Goal: Task Accomplishment & Management: Use online tool/utility

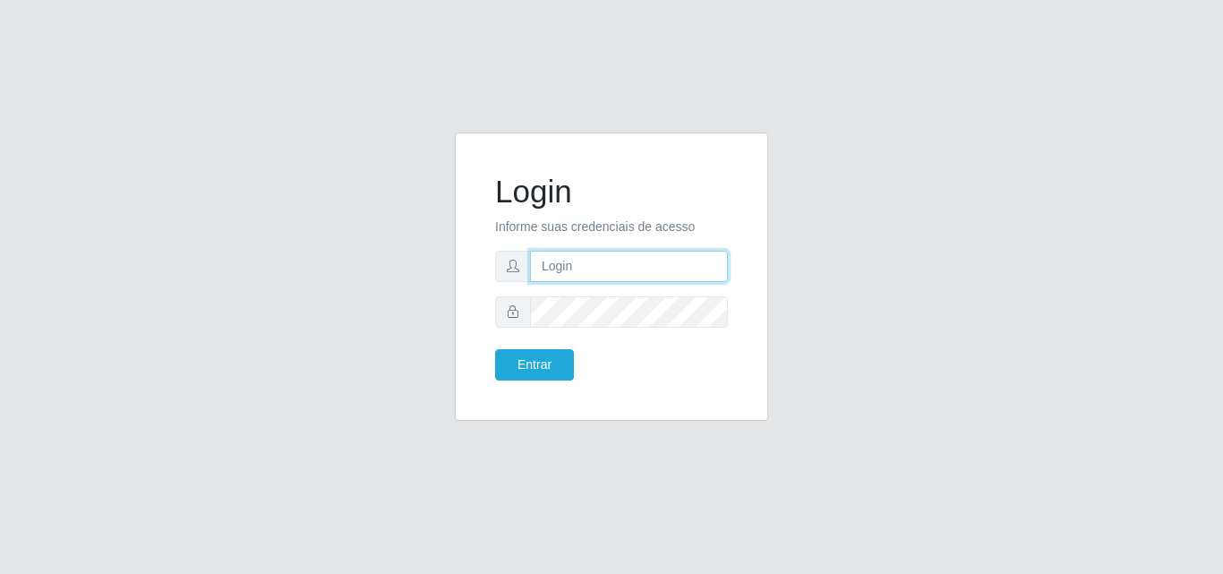
click at [595, 269] on input "text" at bounding box center [629, 266] width 198 height 31
click at [589, 271] on input "text" at bounding box center [629, 266] width 198 height 31
type input "ana@saullus"
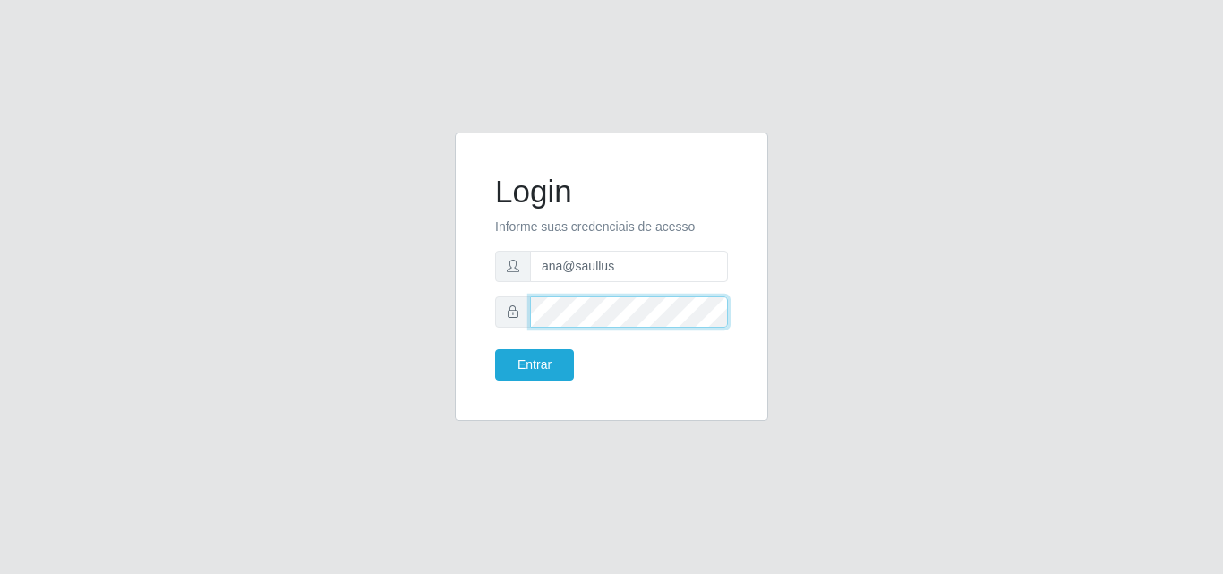
click at [495, 349] on button "Entrar" at bounding box center [534, 364] width 79 height 31
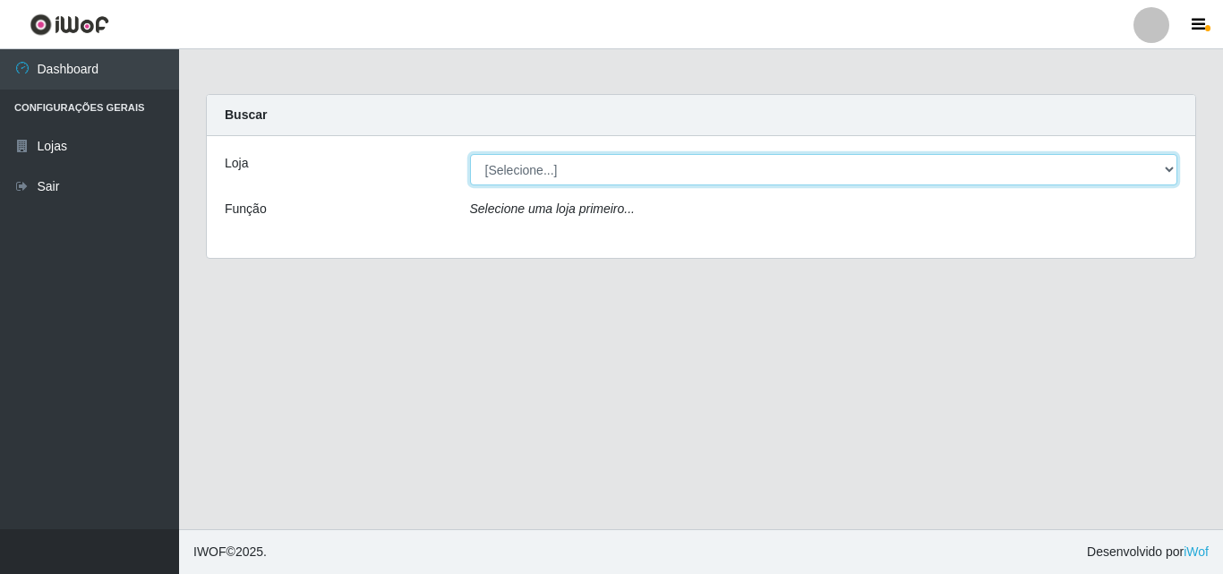
click at [1175, 172] on select "[Selecione...] Saullus Supermercados" at bounding box center [824, 169] width 708 height 31
select select "423"
click at [470, 154] on select "[Selecione...] Saullus Supermercados" at bounding box center [824, 169] width 708 height 31
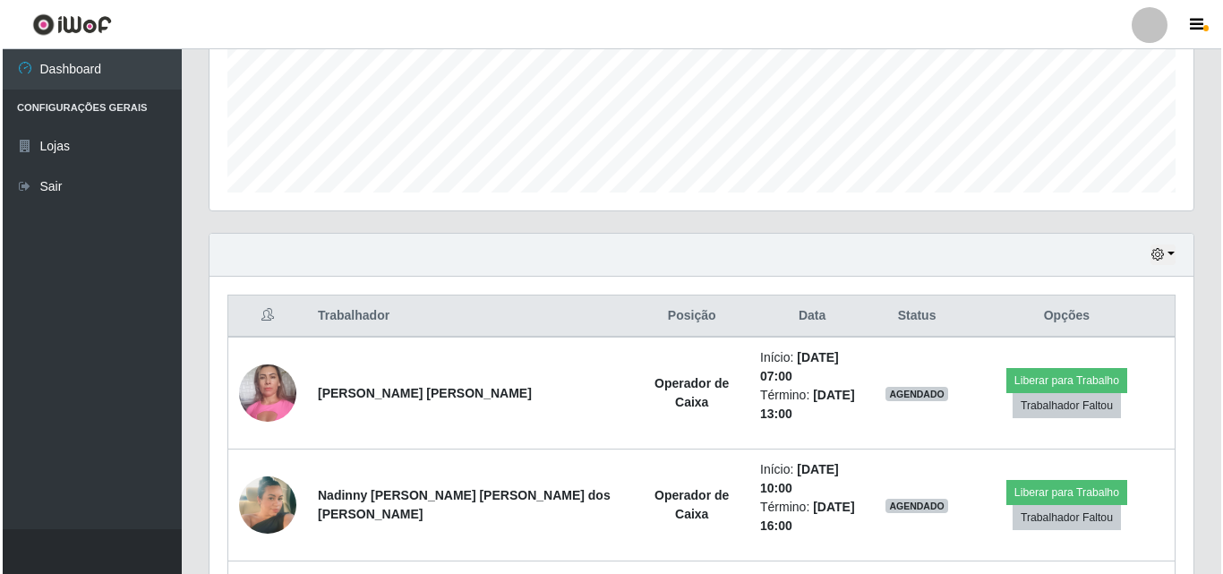
scroll to position [576, 0]
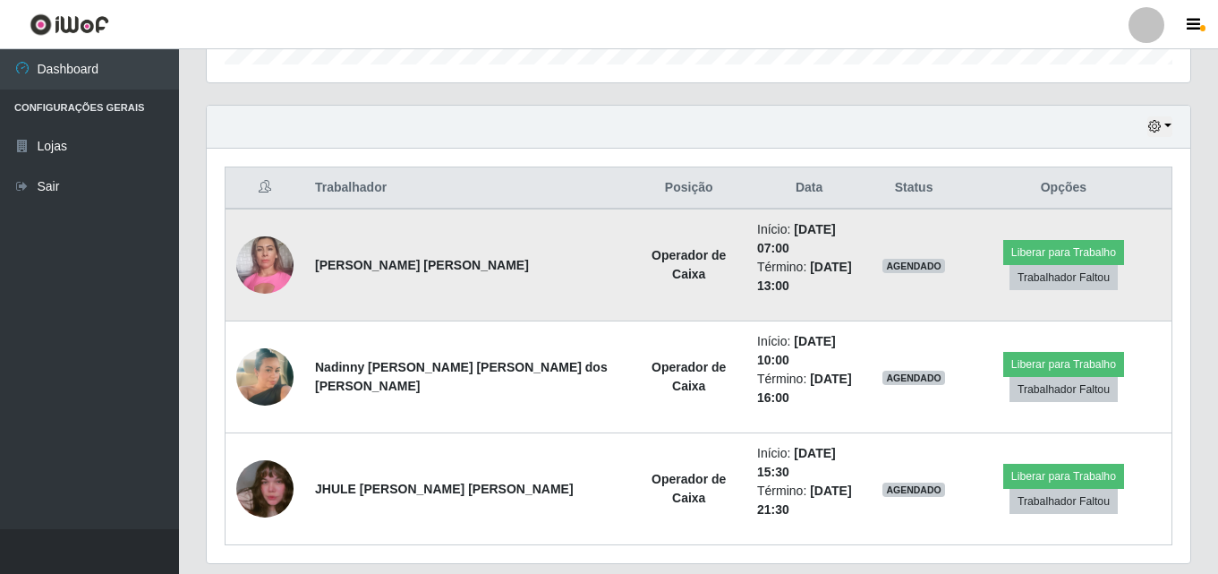
click at [259, 270] on img at bounding box center [264, 264] width 57 height 76
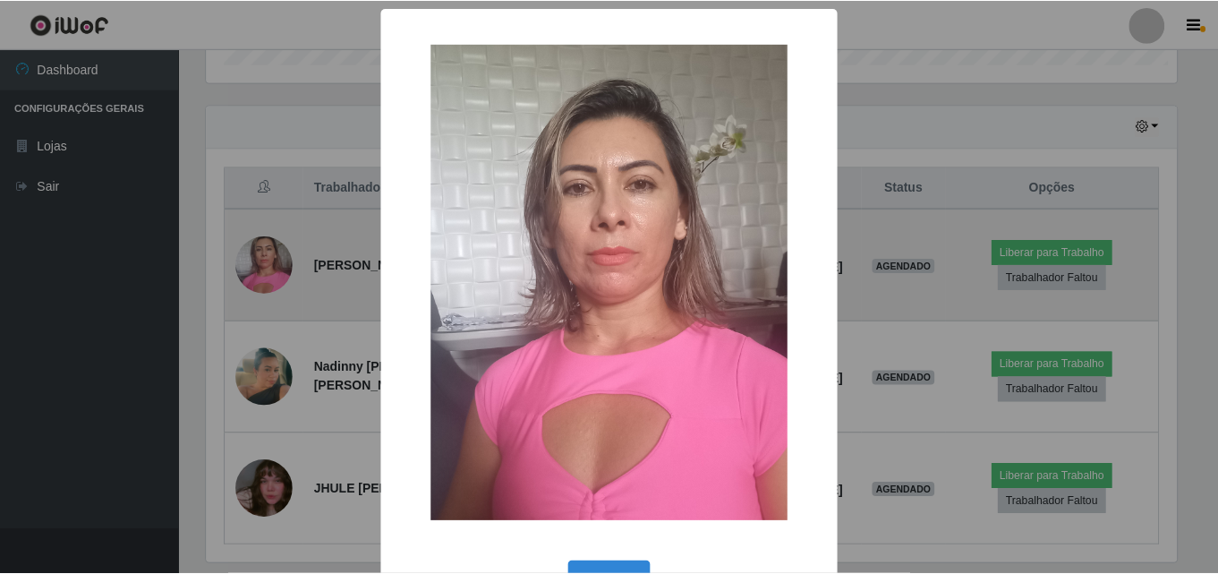
scroll to position [372, 975]
click at [259, 270] on div "× OK Cancel" at bounding box center [611, 287] width 1223 height 574
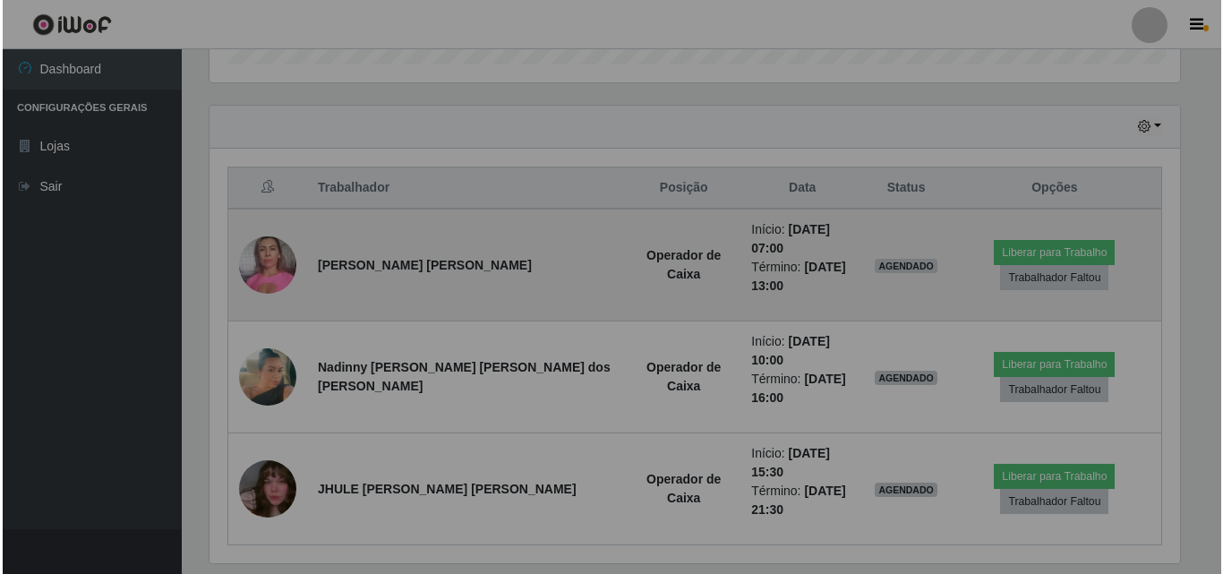
scroll to position [372, 984]
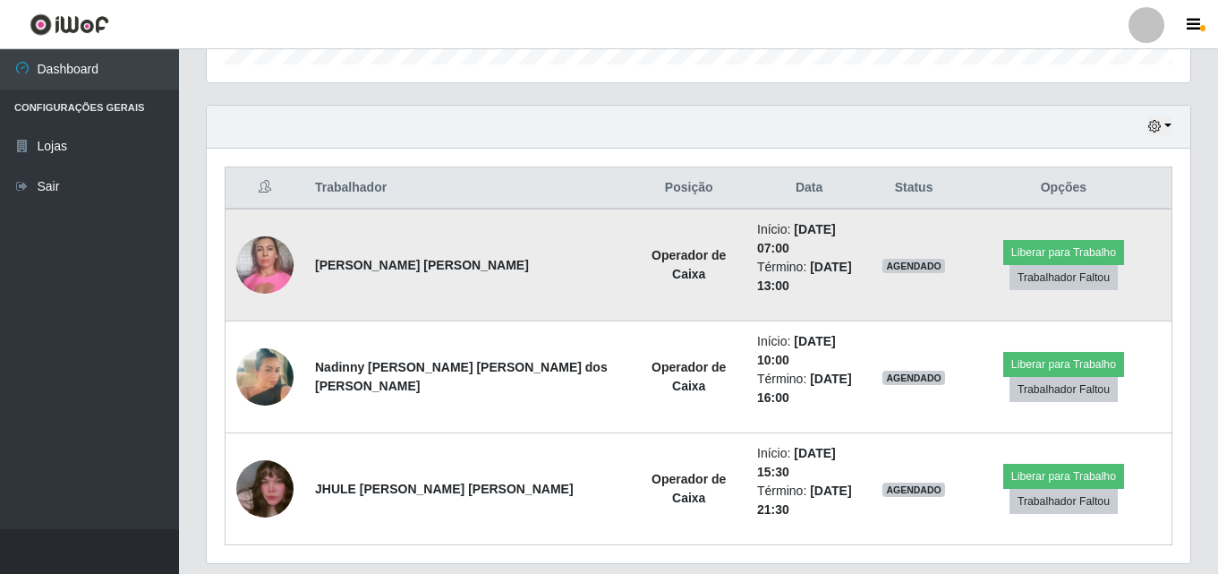
click at [259, 271] on img at bounding box center [264, 264] width 57 height 76
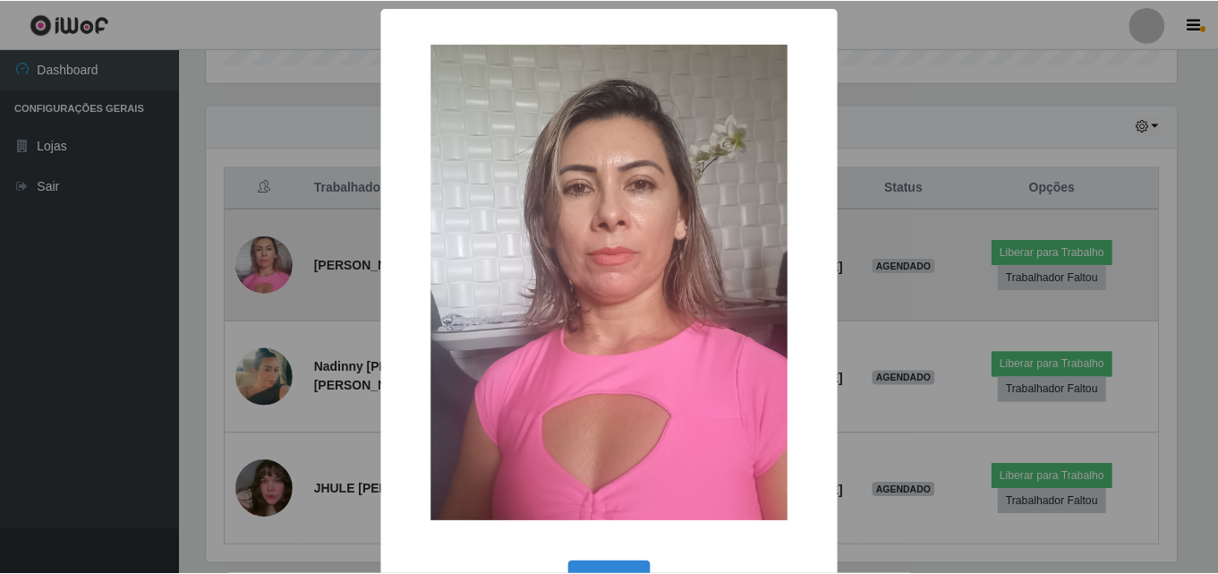
scroll to position [372, 975]
click at [259, 271] on div "× OK Cancel" at bounding box center [611, 287] width 1223 height 574
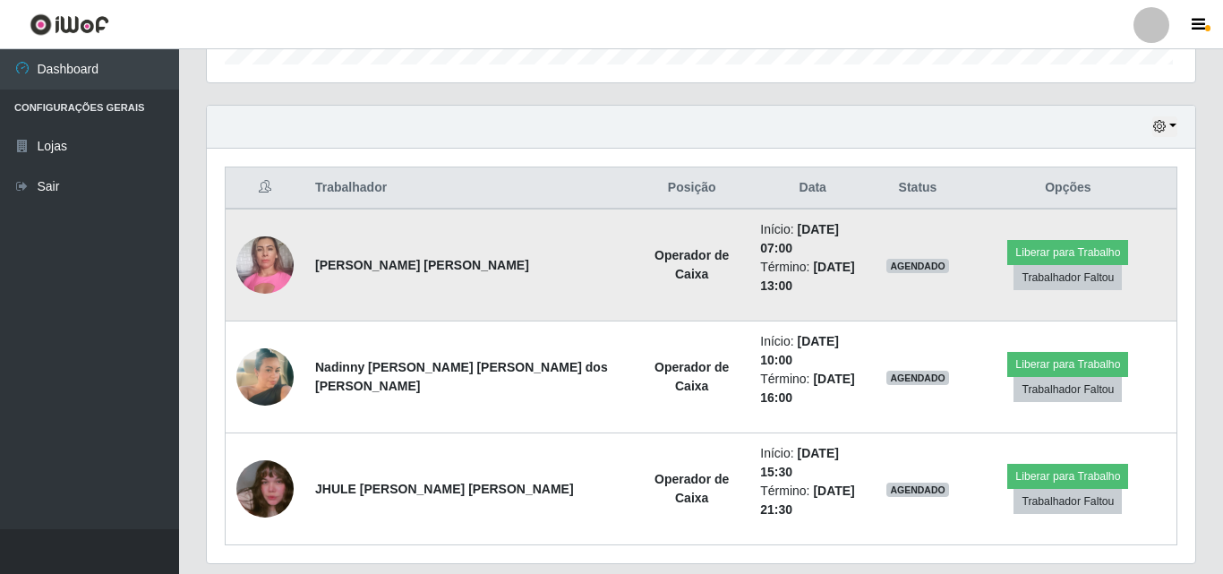
scroll to position [372, 984]
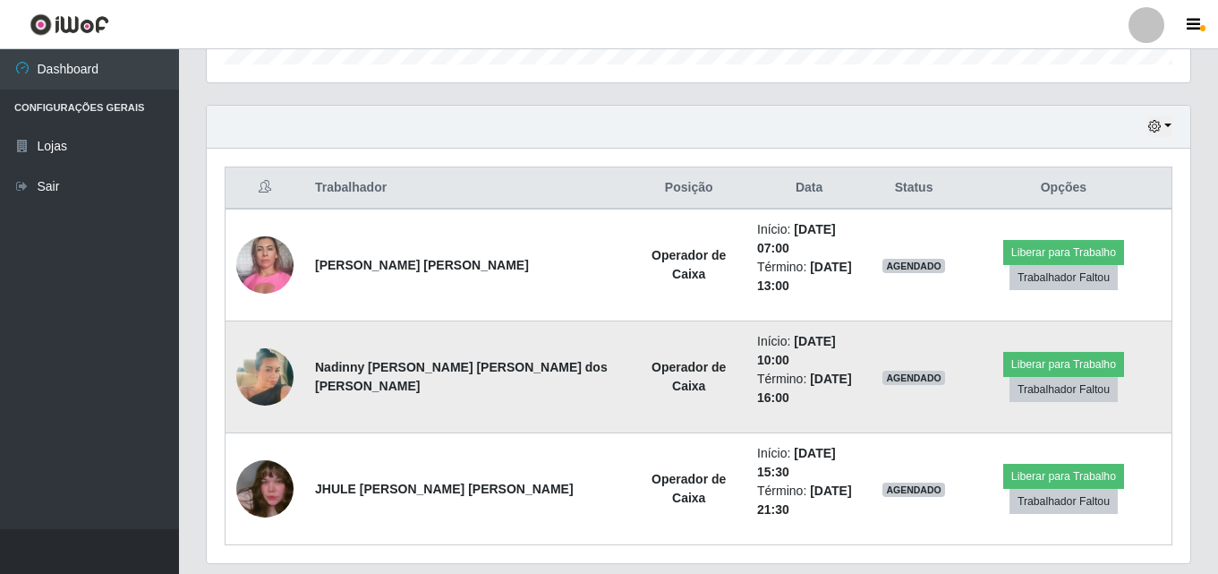
click at [271, 361] on img at bounding box center [264, 377] width 57 height 102
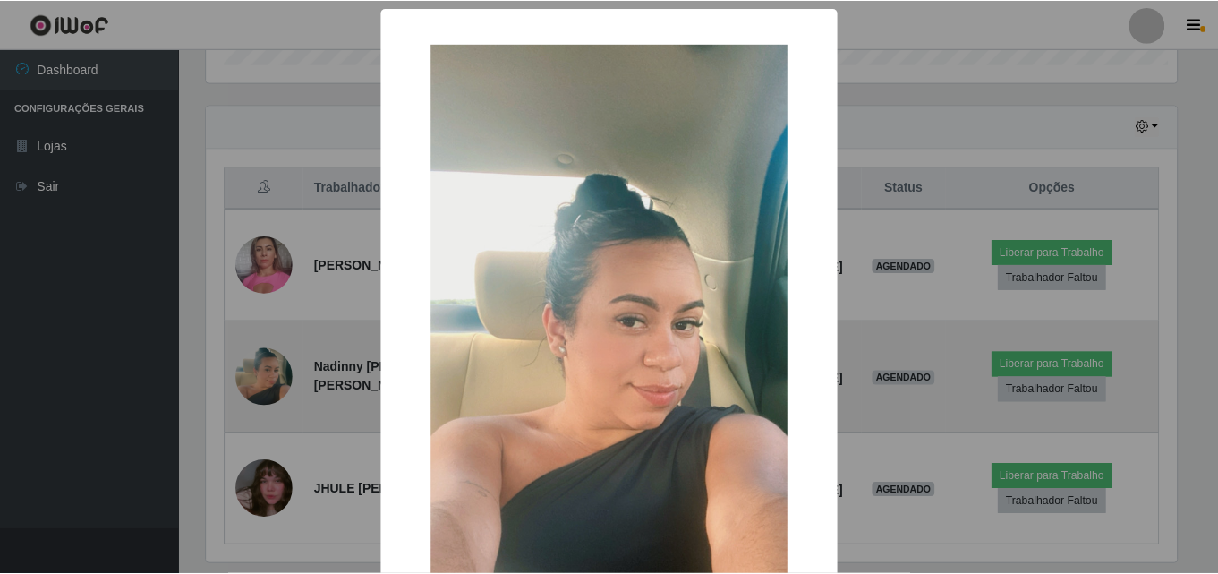
scroll to position [372, 975]
click at [271, 361] on div "× OK Cancel" at bounding box center [611, 287] width 1223 height 574
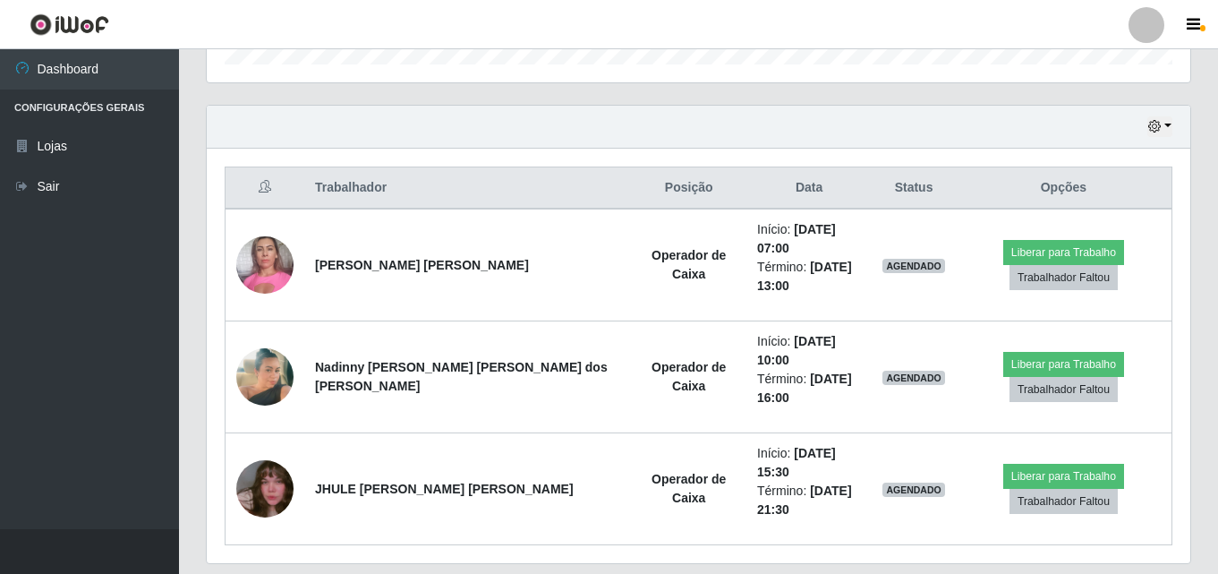
scroll to position [574, 0]
